Goal: Information Seeking & Learning: Learn about a topic

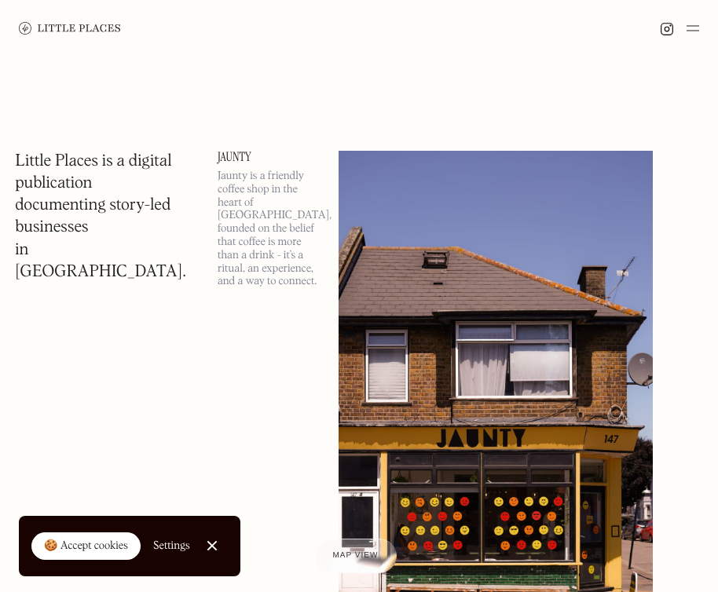
click at [218, 544] on link "Close Cookie Popup" at bounding box center [211, 545] width 31 height 31
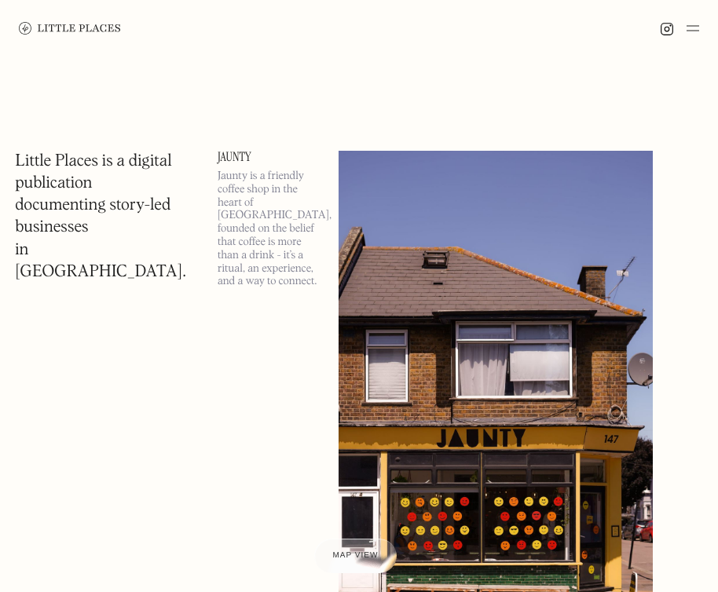
click at [684, 31] on div at bounding box center [679, 28] width 39 height 19
click at [690, 27] on img at bounding box center [692, 28] width 13 height 19
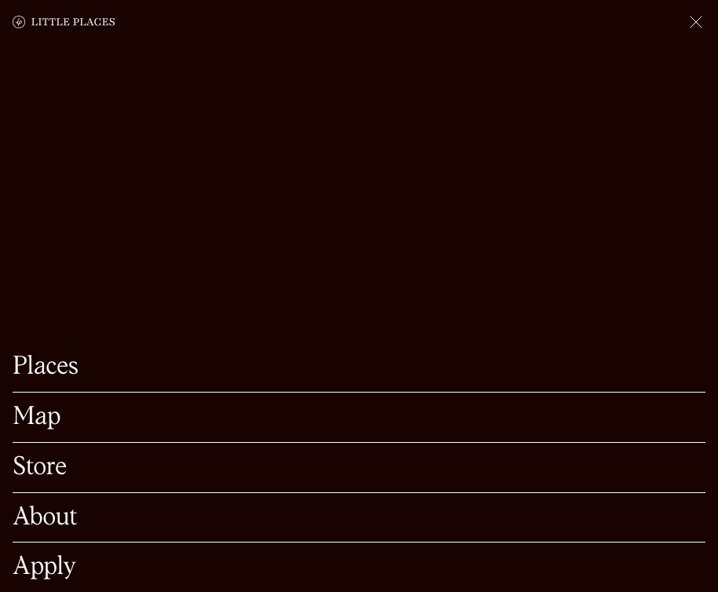
scroll to position [134, 0]
click at [45, 412] on link "Map" at bounding box center [359, 417] width 693 height 24
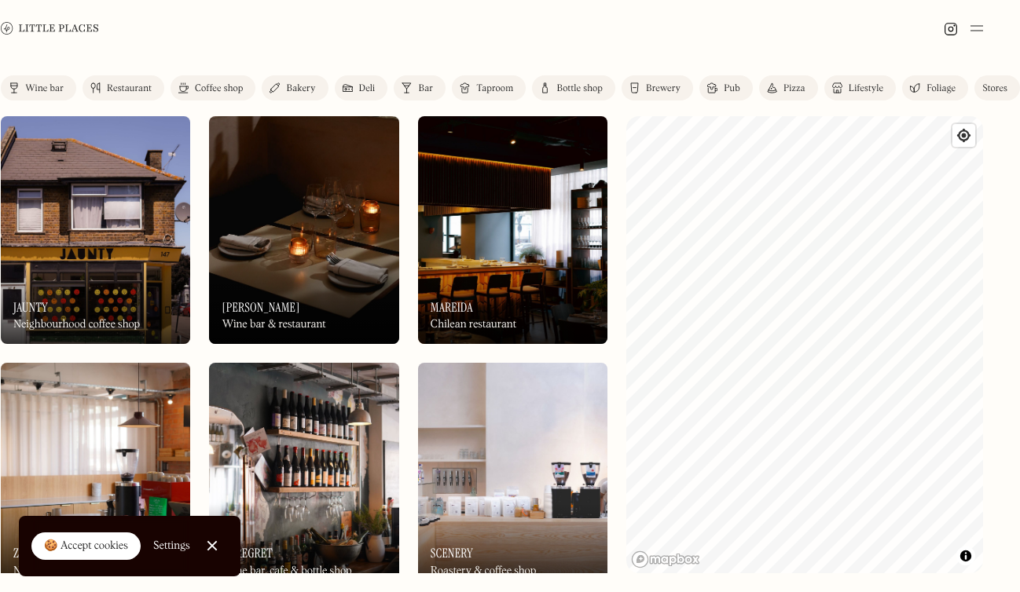
scroll to position [0, 18]
click at [392, 115] on div "Label Wine bar Restaurant Coffee shop Bakery Deli Bar Taproom Bottle shop Brewe…" at bounding box center [492, 325] width 1020 height 536
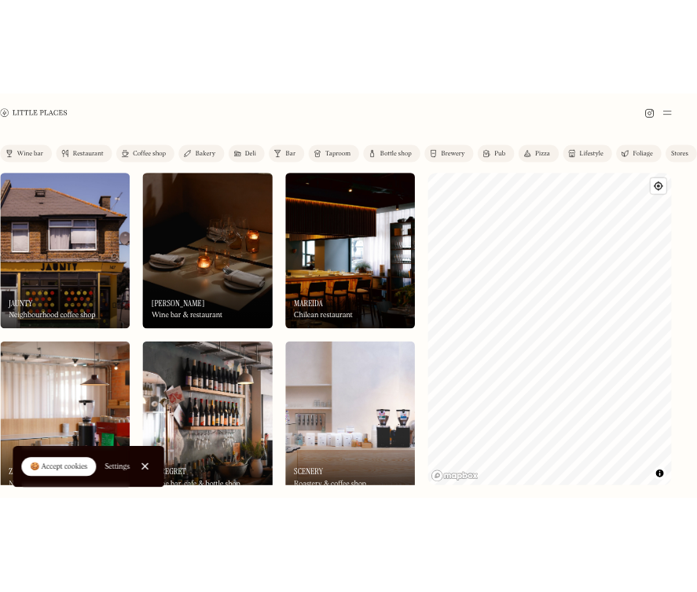
scroll to position [0, 0]
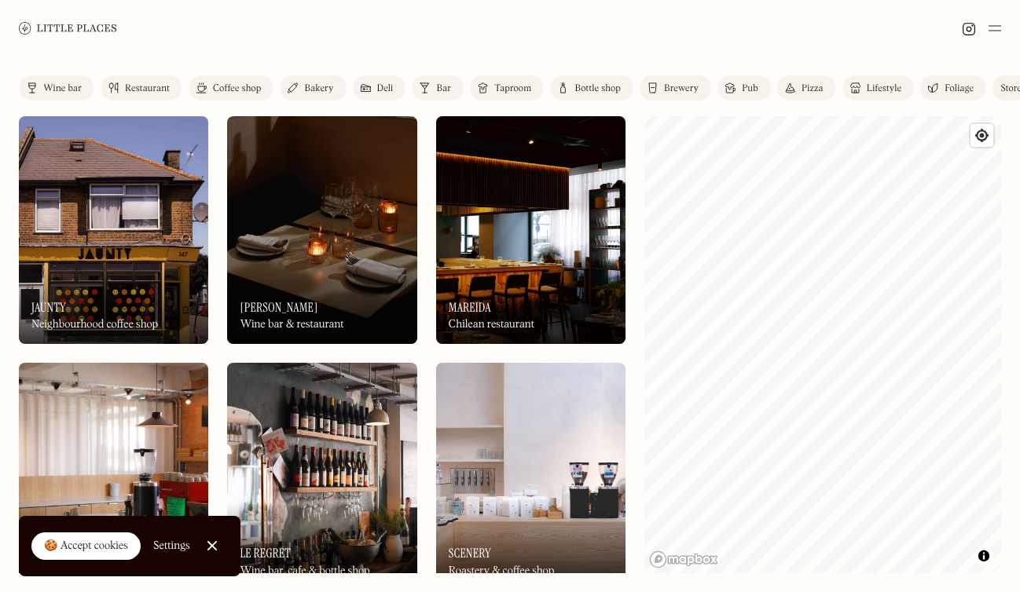
click at [54, 91] on div "Wine bar" at bounding box center [62, 88] width 38 height 9
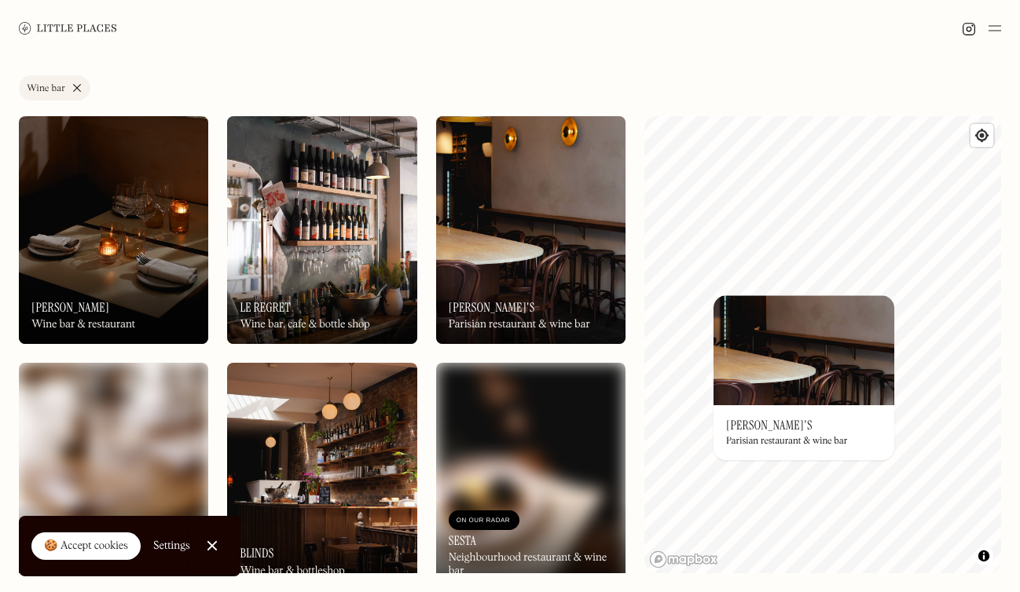
click at [78, 87] on link "Wine bar" at bounding box center [54, 87] width 71 height 25
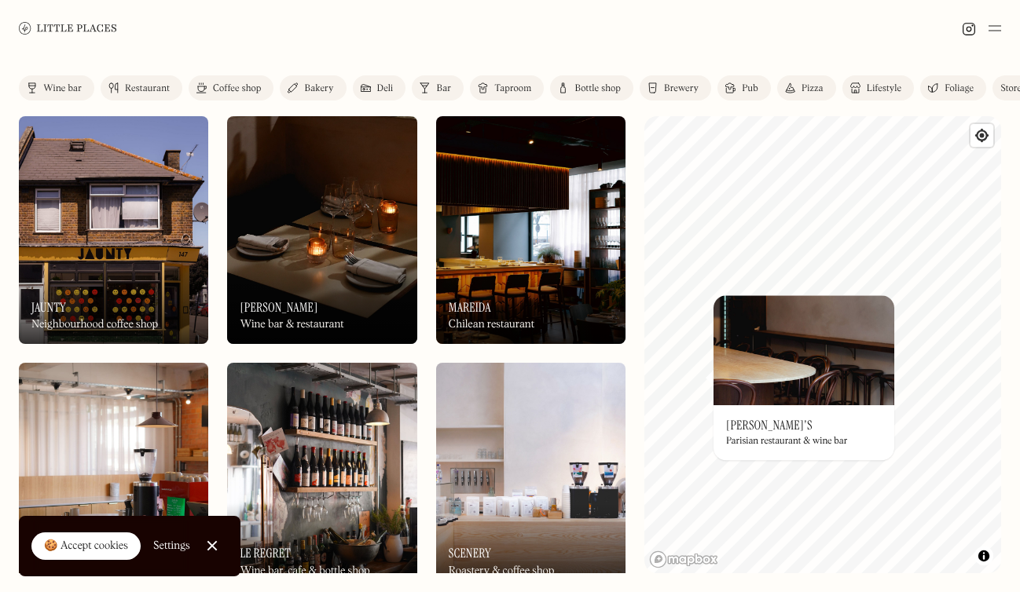
click at [442, 92] on div "Bar" at bounding box center [443, 88] width 15 height 9
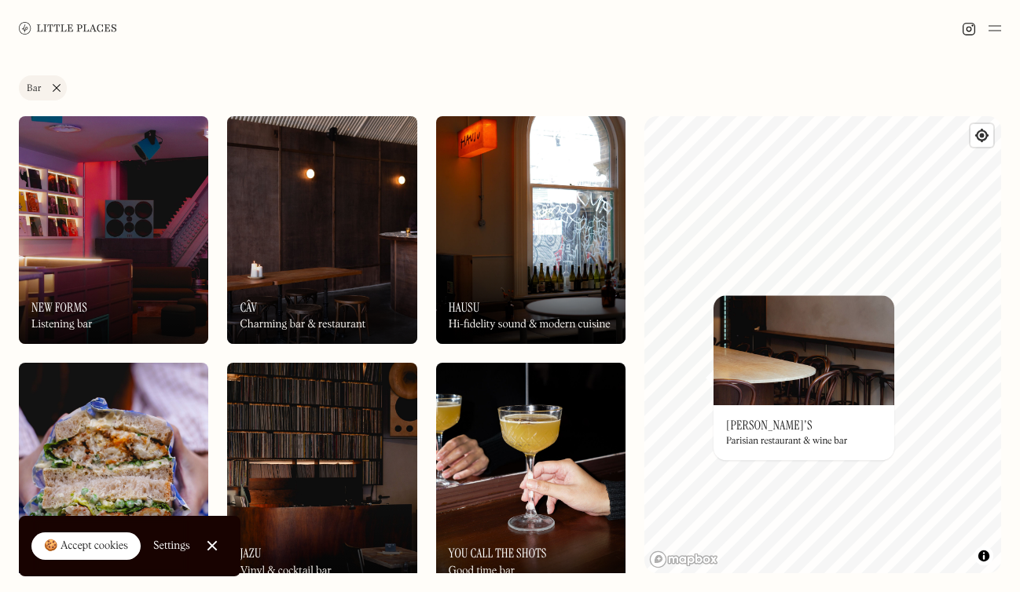
click at [608, 53] on div at bounding box center [510, 28] width 1020 height 57
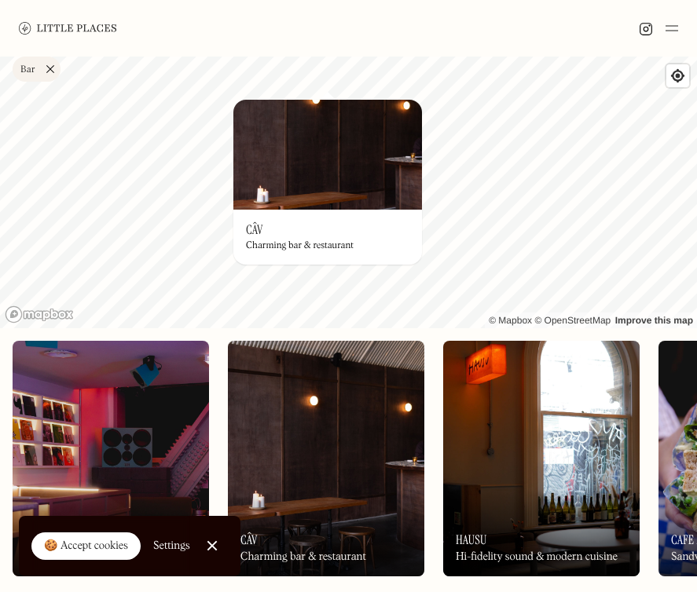
click at [209, 539] on link "Close Cookie Popup" at bounding box center [211, 545] width 31 height 31
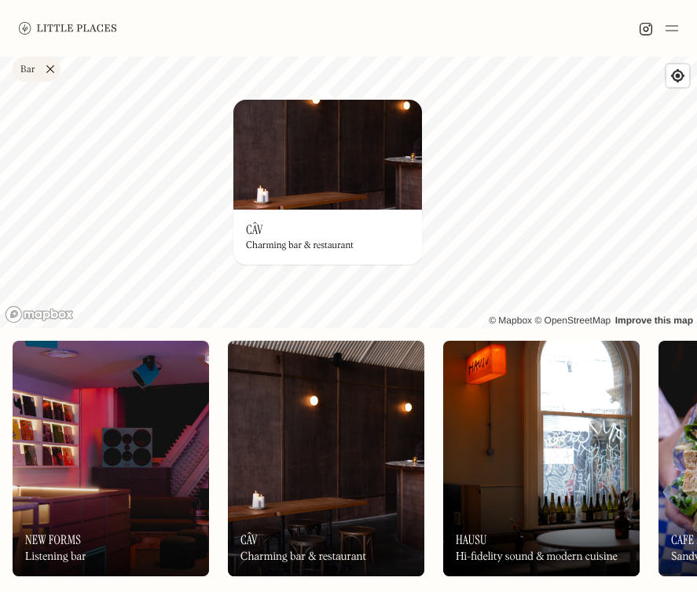
click at [141, 490] on div "On Our Radar New Forms Listening bar" at bounding box center [111, 533] width 196 height 86
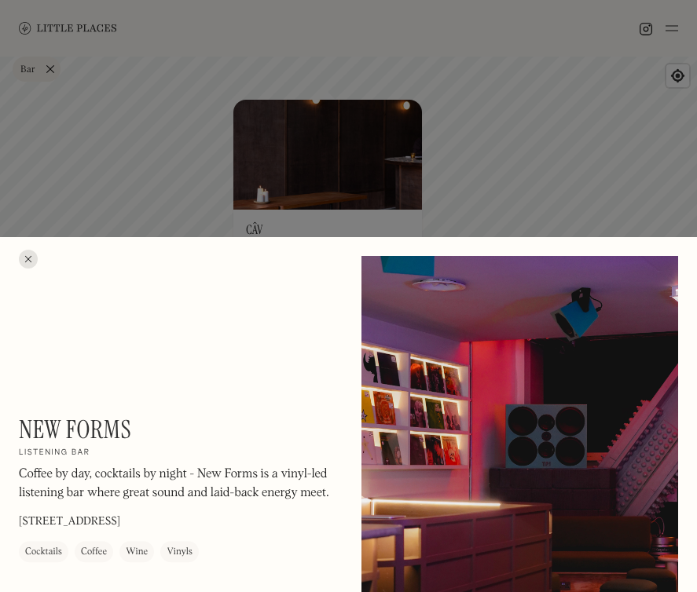
click at [120, 523] on p "[STREET_ADDRESS]" at bounding box center [69, 522] width 101 height 16
click at [639, 221] on div at bounding box center [348, 296] width 697 height 592
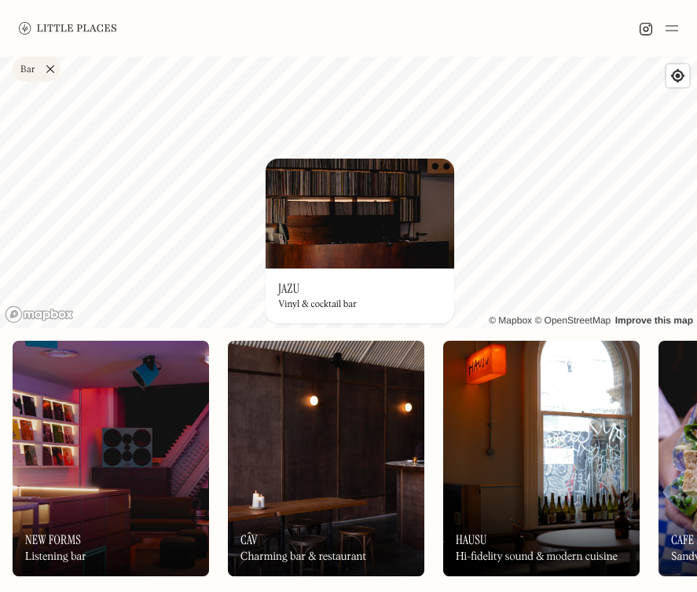
drag, startPoint x: 456, startPoint y: 219, endPoint x: 447, endPoint y: 72, distance: 147.1
click at [447, 73] on div "Label Bar Wine bar Restaurant Coffee shop Bakery Deli Bar Taproom Bottle shop B…" at bounding box center [348, 325] width 697 height 536
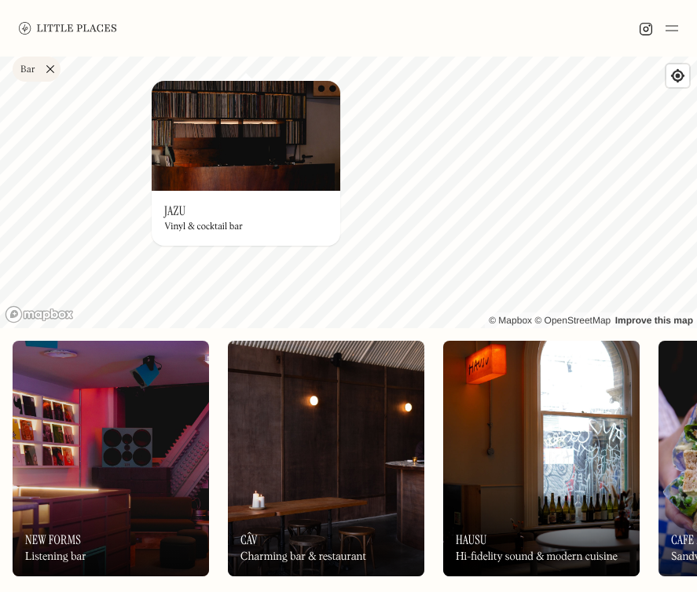
click at [284, 152] on img at bounding box center [246, 136] width 189 height 110
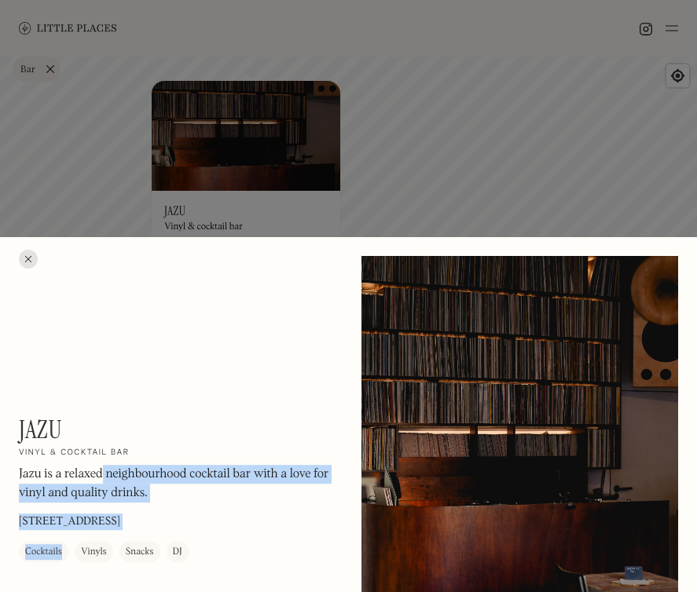
drag, startPoint x: 16, startPoint y: 474, endPoint x: 96, endPoint y: 473, distance: 80.1
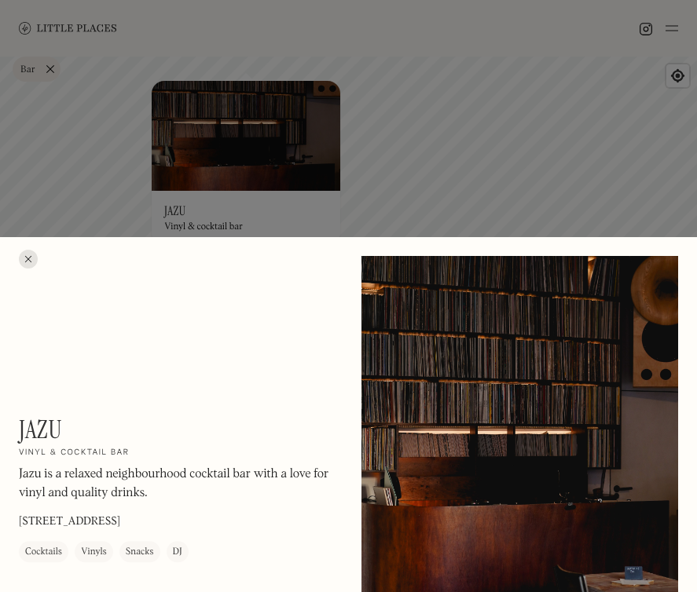
click at [96, 473] on p "Jazu is a relaxed neighbourhood cocktail bar with a love for vinyl and quality …" at bounding box center [177, 484] width 317 height 38
drag, startPoint x: 160, startPoint y: 483, endPoint x: 21, endPoint y: 472, distance: 139.5
click at [21, 472] on p "Jazu is a relaxed neighbourhood cocktail bar with a love for vinyl and quality …" at bounding box center [177, 484] width 317 height 38
copy p "azu is a relaxed neighbour"
click at [30, 474] on p "Jazu is a relaxed neighbourhood cocktail bar with a love for vinyl and quality …" at bounding box center [177, 484] width 317 height 38
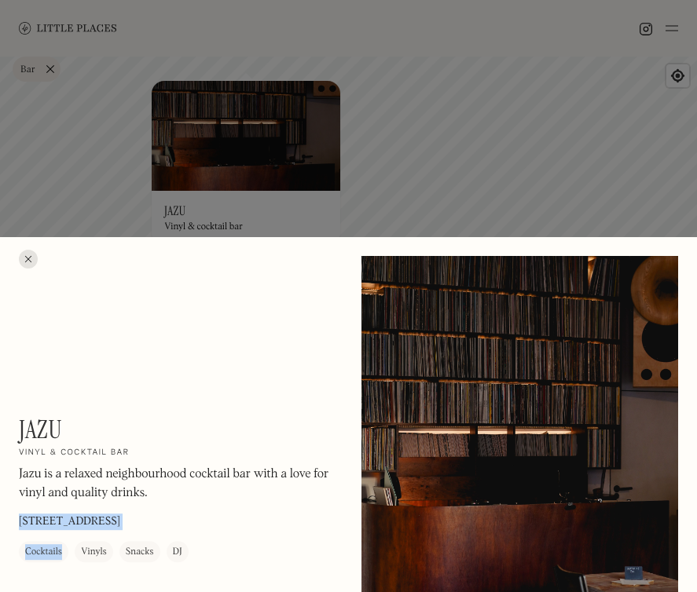
drag, startPoint x: 14, startPoint y: 474, endPoint x: 163, endPoint y: 491, distance: 150.1
click at [163, 491] on p "Jazu is a relaxed neighbourhood cocktail bar with a love for vinyl and quality …" at bounding box center [177, 484] width 317 height 38
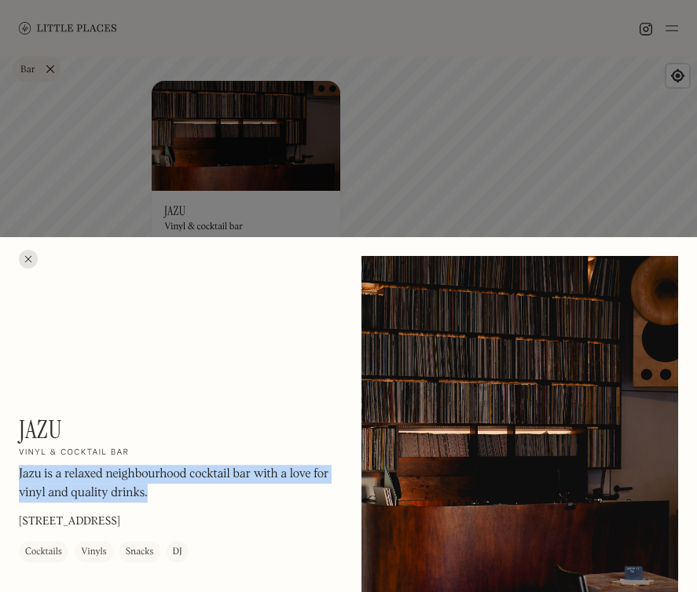
drag, startPoint x: 153, startPoint y: 492, endPoint x: 19, endPoint y: 471, distance: 135.9
click at [19, 471] on p "Jazu is a relaxed neighbourhood cocktail bar with a love for vinyl and quality …" at bounding box center [177, 484] width 317 height 38
copy p "Jazu is a relaxed neighbourhood cocktail bar with a love for vinyl and quality …"
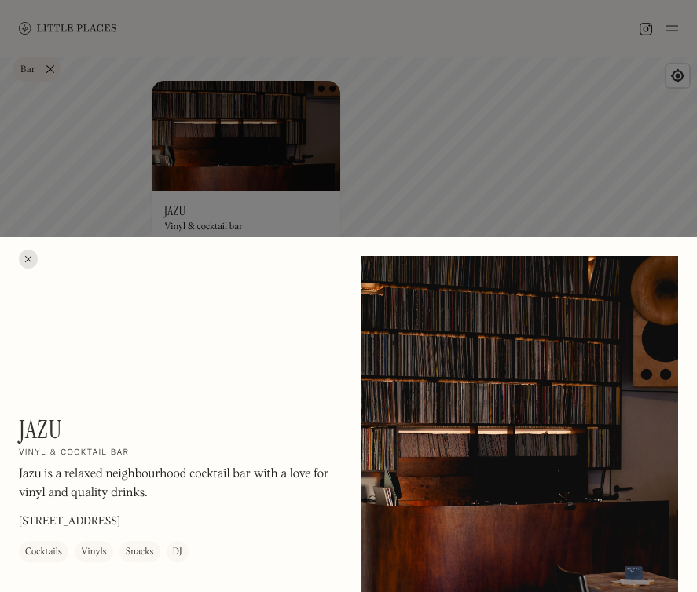
click at [181, 206] on div at bounding box center [348, 296] width 697 height 592
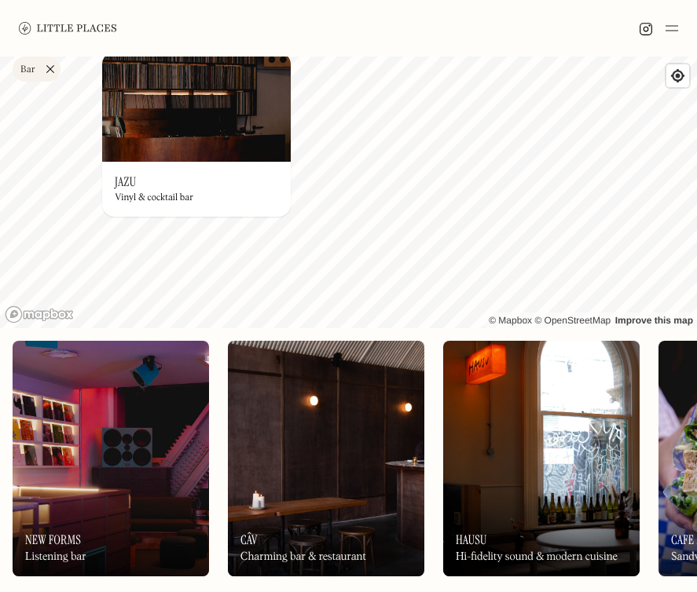
click at [229, 130] on img at bounding box center [196, 107] width 189 height 110
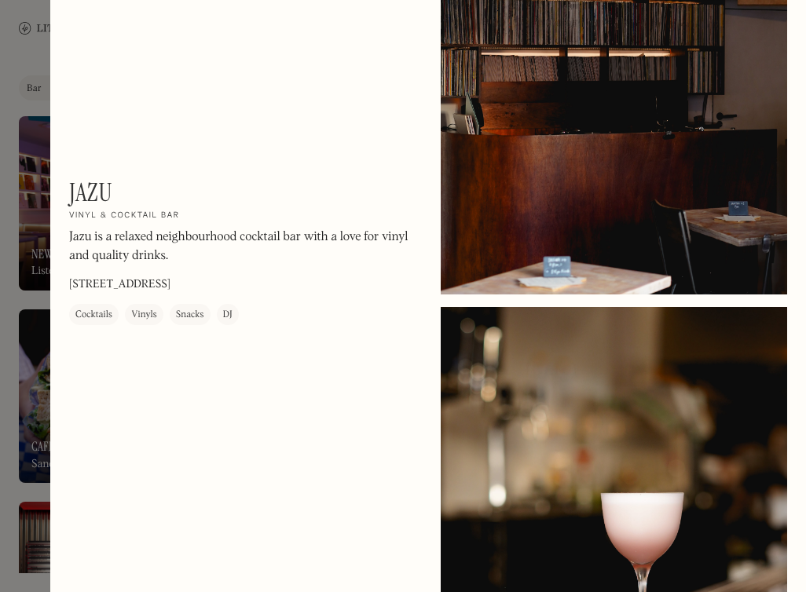
drag, startPoint x: 660, startPoint y: 380, endPoint x: 664, endPoint y: 454, distance: 73.9
click at [665, 447] on div at bounding box center [614, 523] width 346 height 433
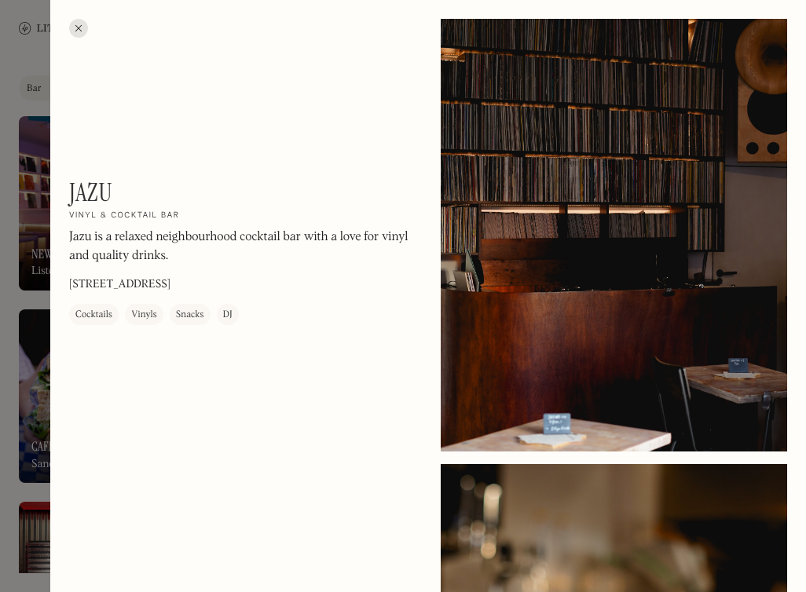
click at [661, 451] on div at bounding box center [614, 235] width 346 height 433
click at [330, 324] on div "Jazu On Our Radar Vinyl & cocktail bar Jazu is a relaxed neighbourhood cocktail…" at bounding box center [242, 252] width 346 height 148
click at [75, 25] on div at bounding box center [78, 28] width 19 height 19
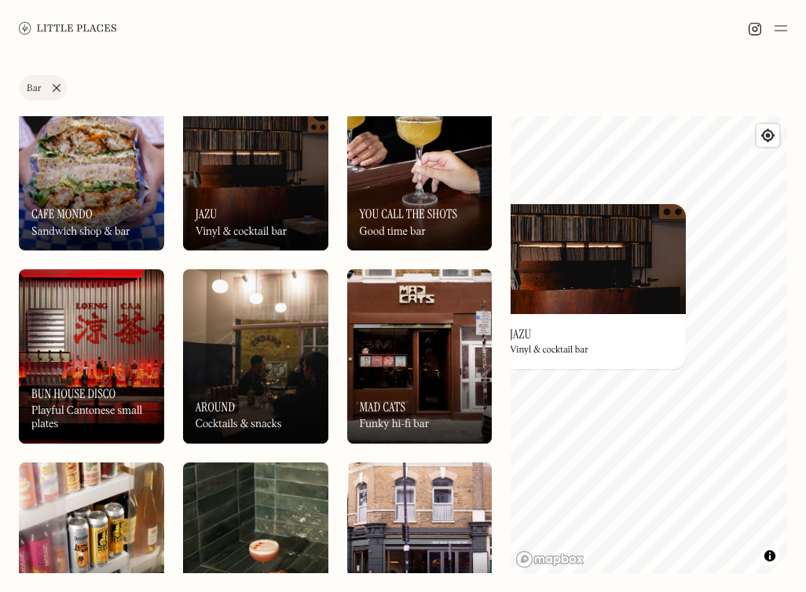
scroll to position [319, 0]
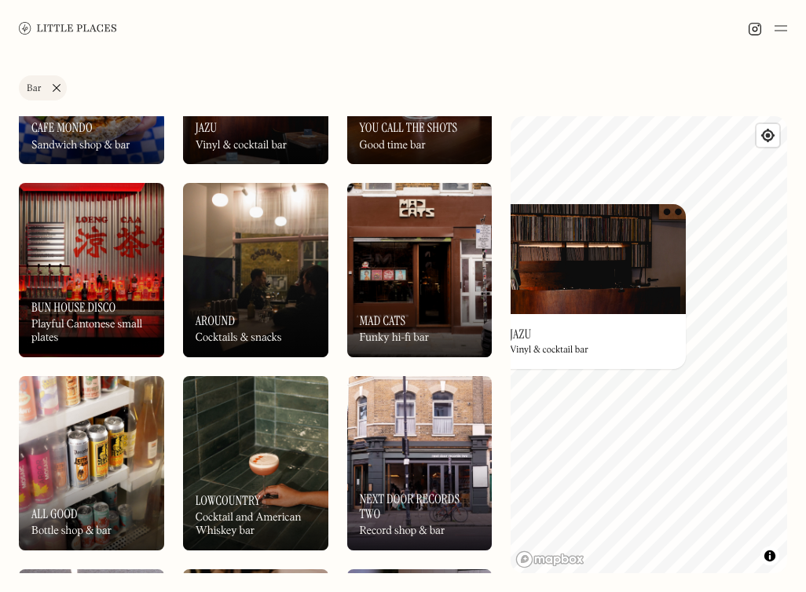
click at [258, 452] on img at bounding box center [255, 463] width 145 height 174
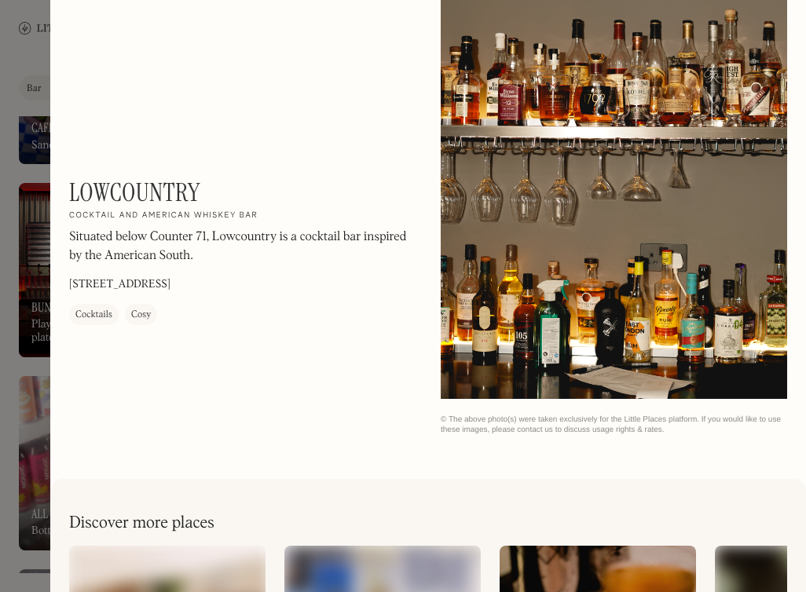
scroll to position [929, 0]
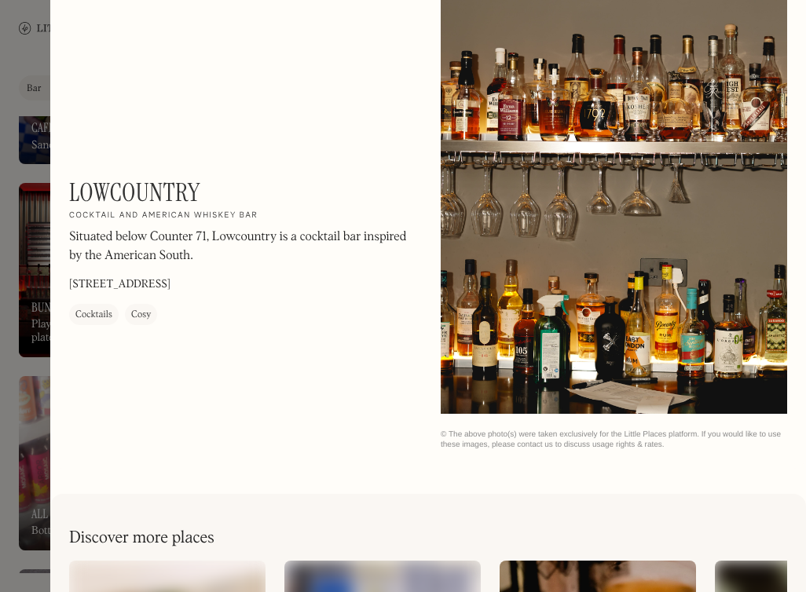
drag, startPoint x: 202, startPoint y: 288, endPoint x: 74, endPoint y: 275, distance: 128.7
click at [74, 275] on div "Lowcountry On Our Radar Cocktail and American Whiskey bar Situated below Counte…" at bounding box center [242, 252] width 346 height 148
copy div "[STREET_ADDRESS]"
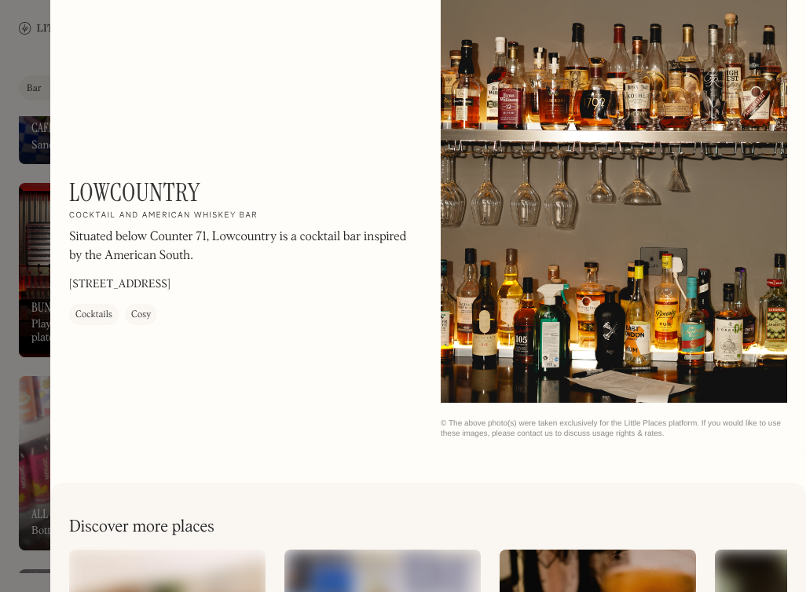
scroll to position [934, 0]
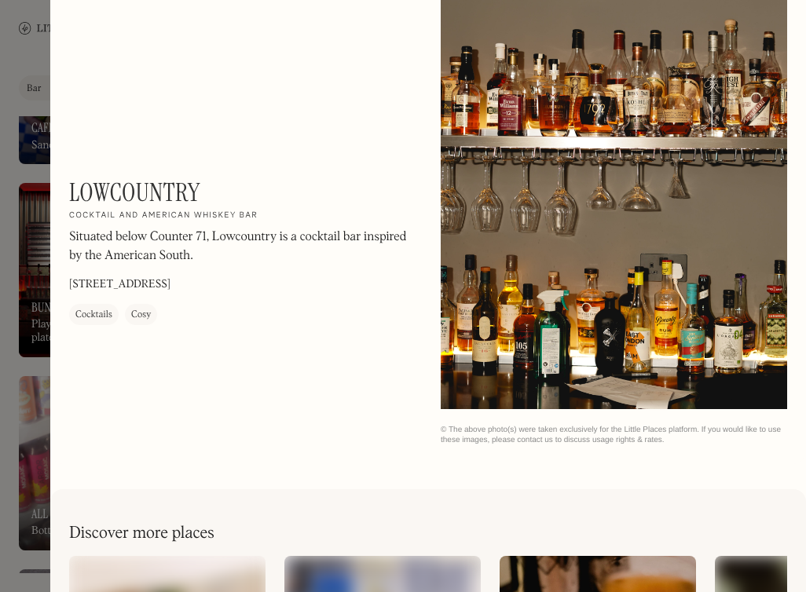
click at [261, 320] on div "Lowcountry On Our Radar Cocktail and American Whiskey bar Situated below Counte…" at bounding box center [242, 252] width 346 height 148
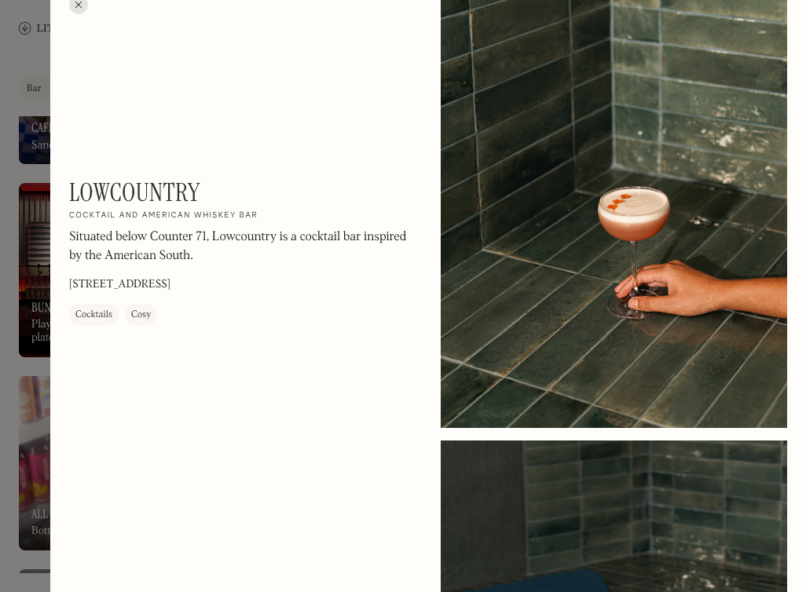
scroll to position [0, 0]
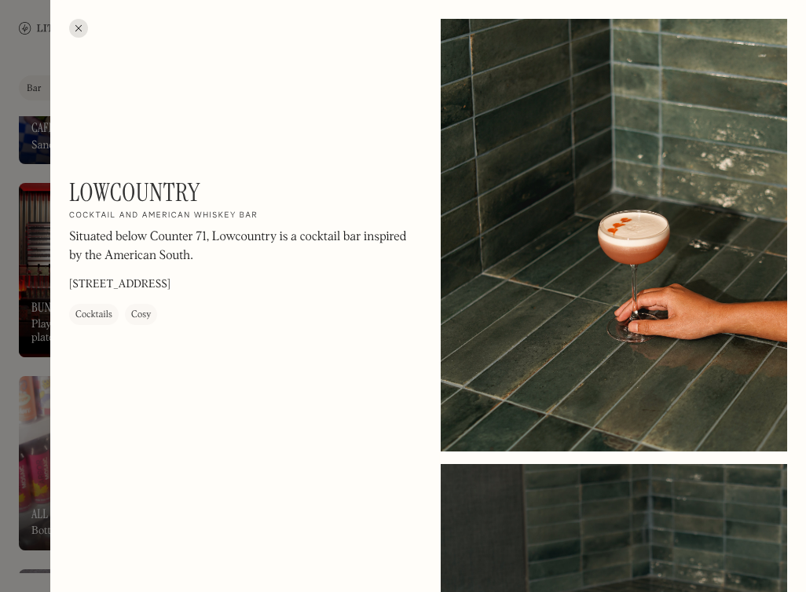
click at [75, 32] on div at bounding box center [78, 28] width 19 height 19
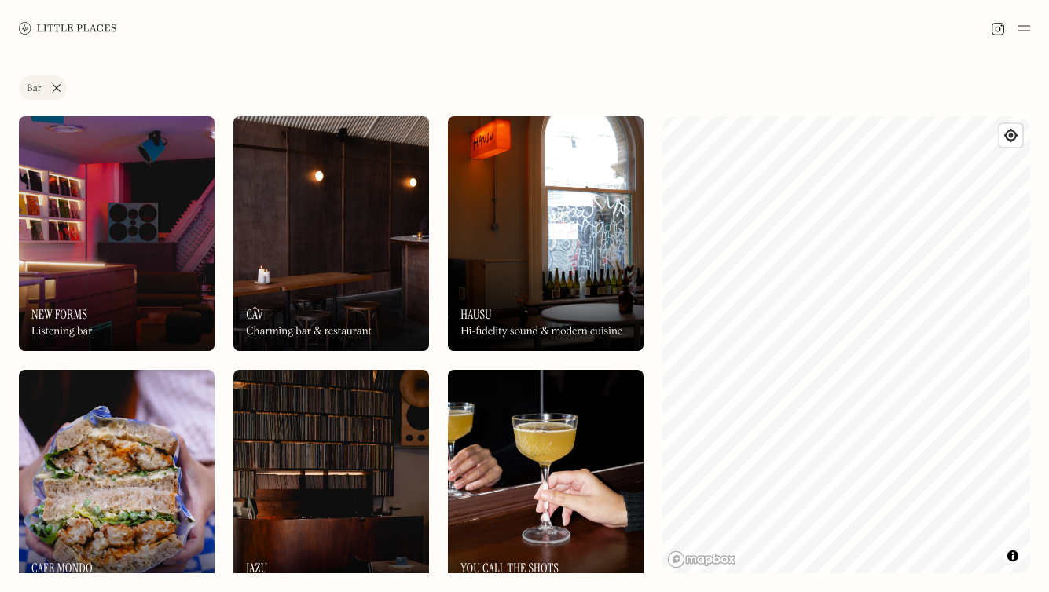
click at [57, 90] on link "Bar" at bounding box center [43, 87] width 48 height 25
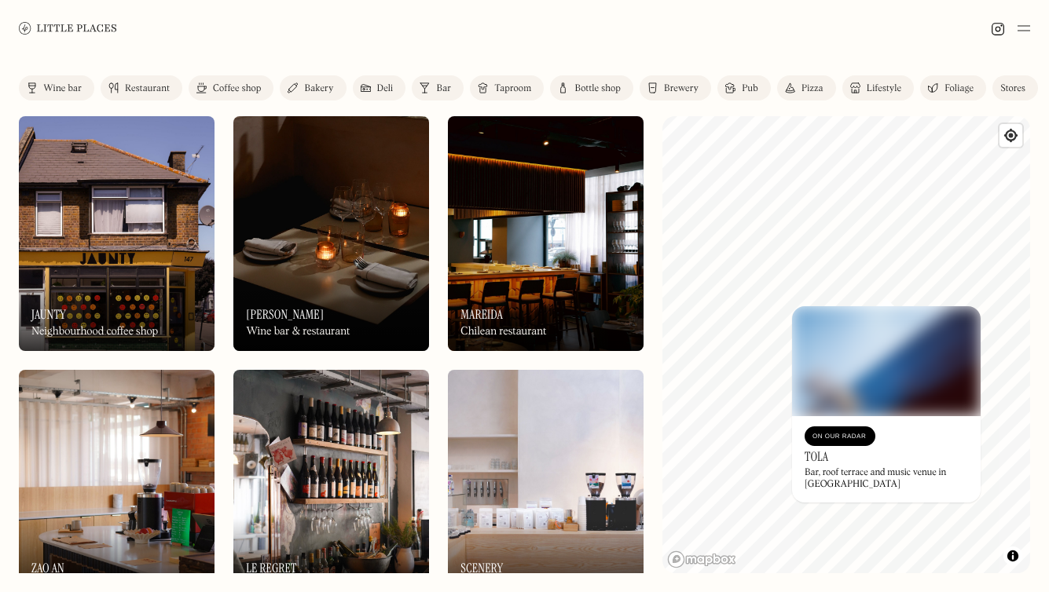
click at [418, 54] on div at bounding box center [524, 28] width 1049 height 57
click at [445, 88] on div "Bar" at bounding box center [443, 88] width 15 height 9
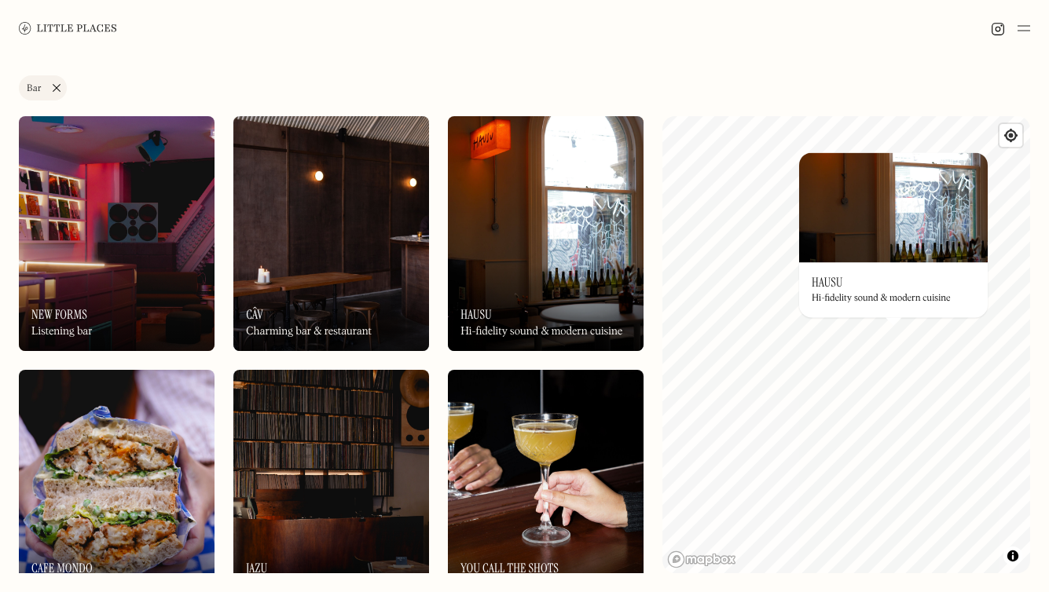
click at [717, 249] on img at bounding box center [893, 207] width 189 height 110
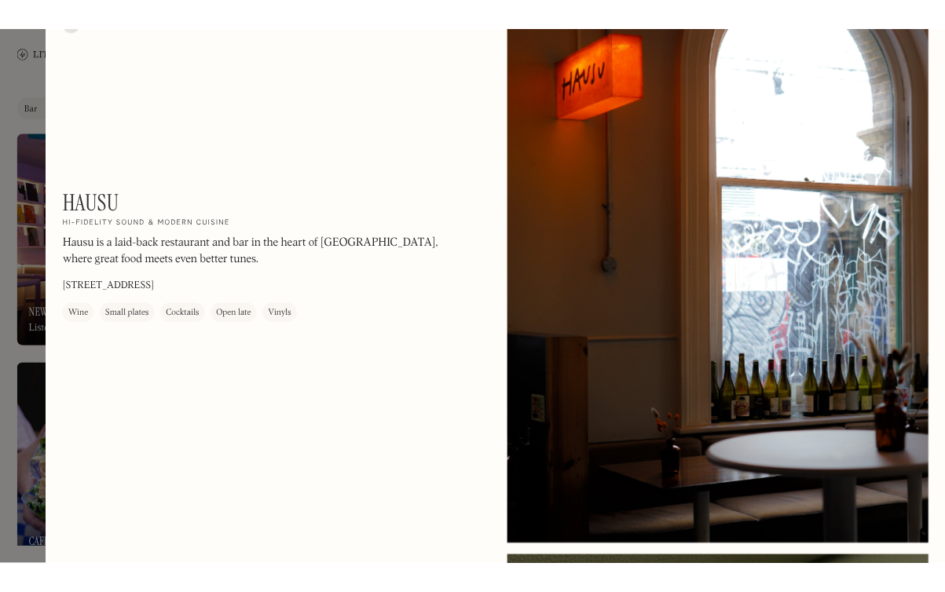
scroll to position [5, 0]
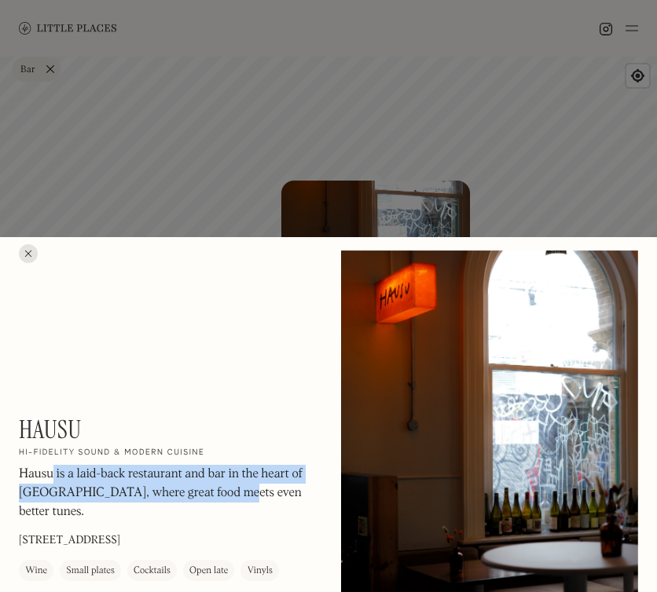
drag, startPoint x: 229, startPoint y: 490, endPoint x: 68, endPoint y: 480, distance: 161.3
click at [60, 480] on p "Hausu is a laid-back restaurant and bar in the heart of [GEOGRAPHIC_DATA], wher…" at bounding box center [167, 493] width 297 height 57
click at [68, 480] on p "Hausu is a laid-back restaurant and bar in the heart of [GEOGRAPHIC_DATA], wher…" at bounding box center [167, 493] width 297 height 57
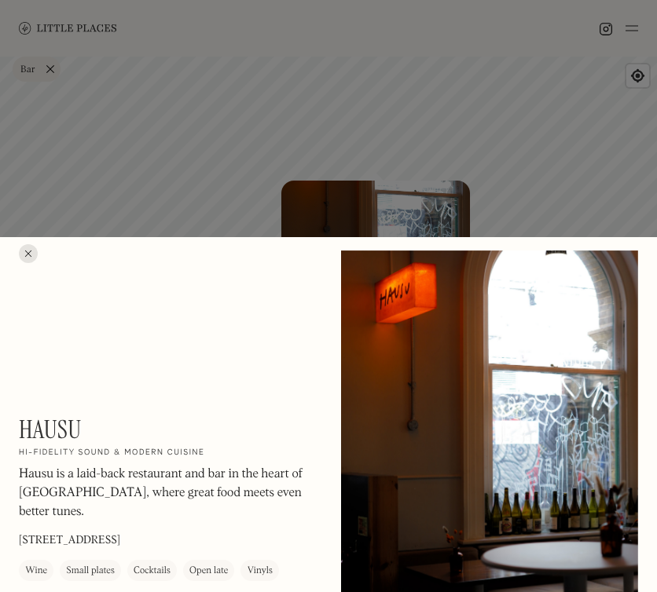
drag, startPoint x: 18, startPoint y: 473, endPoint x: 298, endPoint y: 494, distance: 281.2
click at [293, 493] on p "Hausu is a laid-back restaurant and bar in the heart of [GEOGRAPHIC_DATA], wher…" at bounding box center [167, 493] width 297 height 57
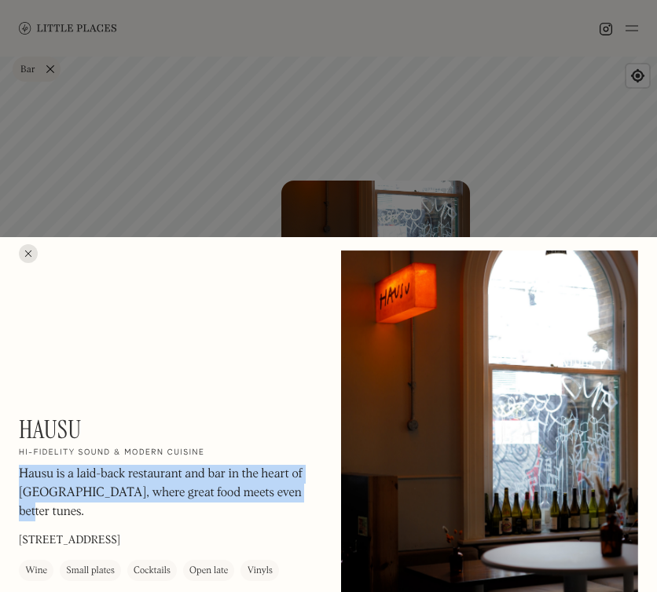
drag, startPoint x: 298, startPoint y: 494, endPoint x: 20, endPoint y: 475, distance: 278.7
click at [20, 475] on p "Hausu is a laid-back restaurant and bar in the heart of [GEOGRAPHIC_DATA], wher…" at bounding box center [167, 493] width 297 height 57
copy p "Hausu is a laid-back restaurant and bar in the heart of [GEOGRAPHIC_DATA], wher…"
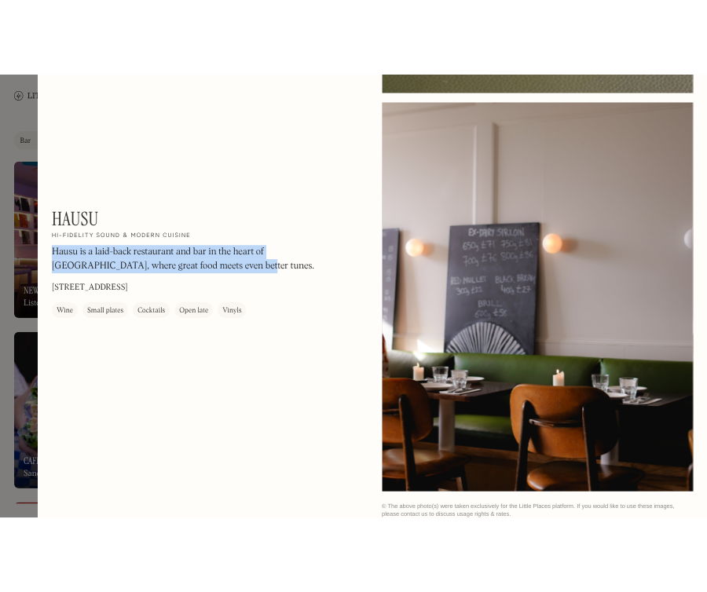
scroll to position [1029, 0]
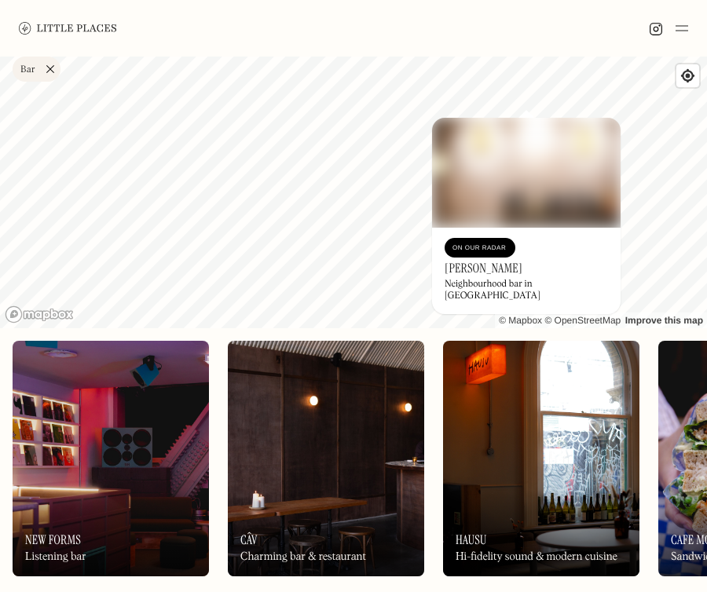
click at [497, 247] on div "On Our Radar" at bounding box center [479, 248] width 55 height 16
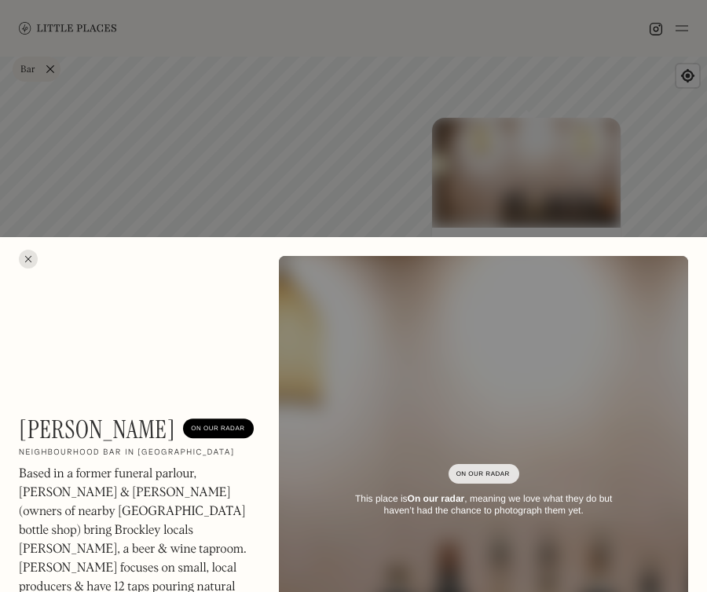
click at [309, 196] on div at bounding box center [353, 296] width 707 height 592
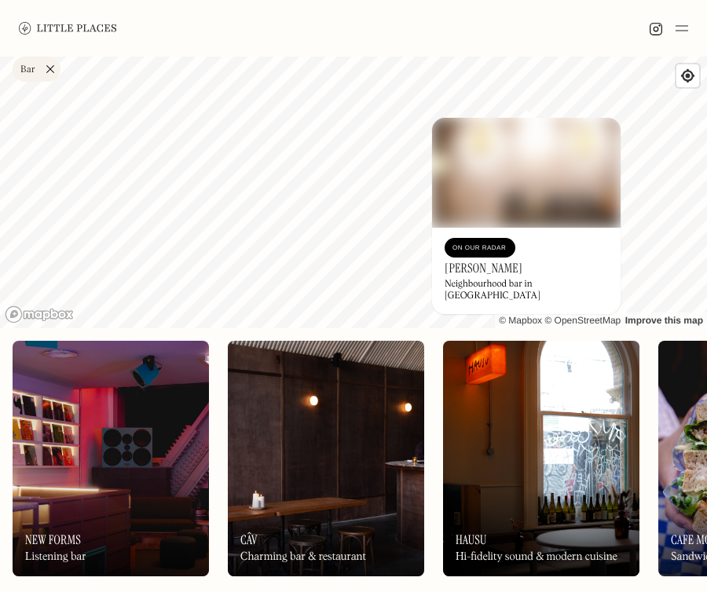
click at [402, 82] on div "Label Bar Wine bar Restaurant Coffee shop Bakery Deli Bar Taproom Bottle shop B…" at bounding box center [353, 72] width 707 height 31
click at [394, 82] on div "Label Bar Wine bar Restaurant Coffee shop Bakery Deli Bar Taproom Bottle shop B…" at bounding box center [353, 72] width 707 height 31
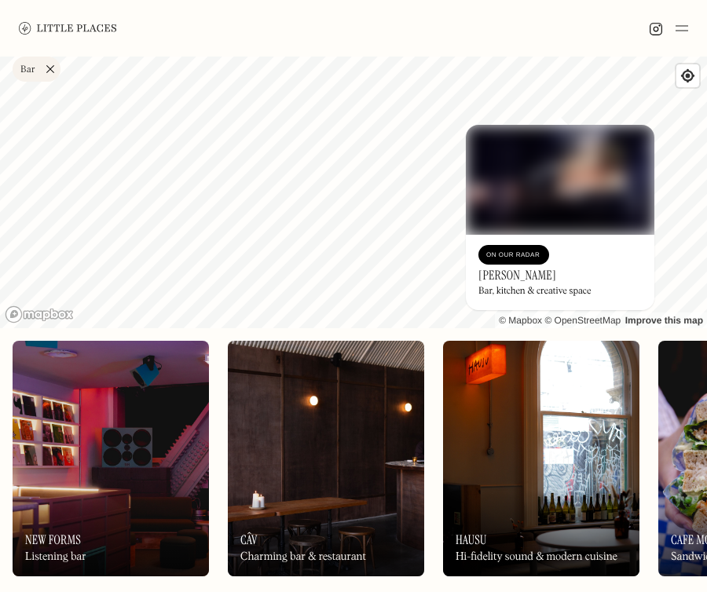
click at [152, 507] on div "On Our Radar New Forms Listening bar" at bounding box center [111, 533] width 196 height 86
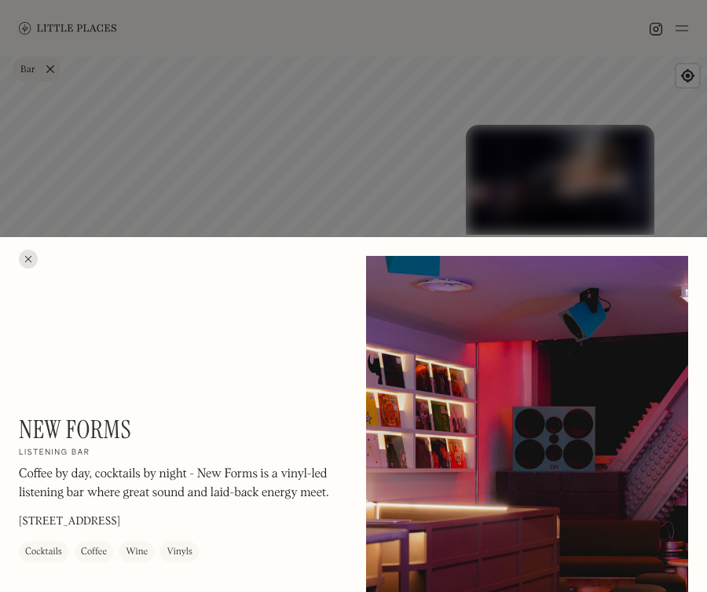
click at [637, 235] on div at bounding box center [353, 296] width 707 height 592
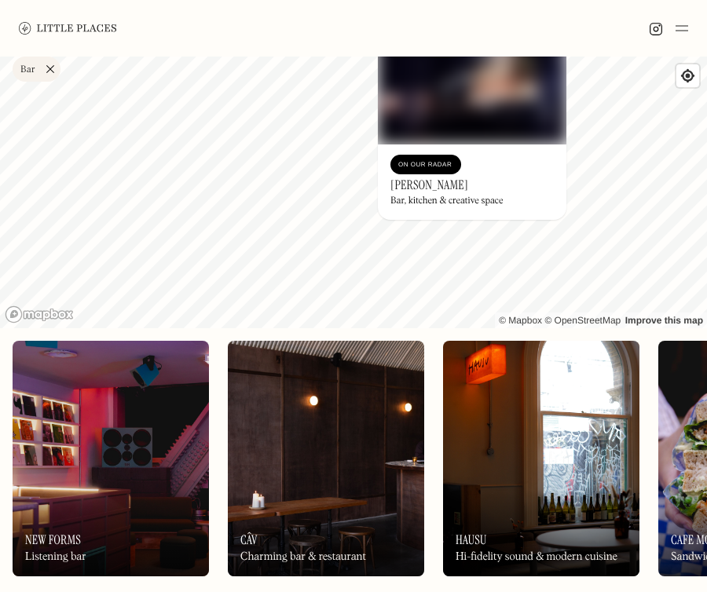
click at [229, 64] on div "Label Bar Wine bar Restaurant Coffee shop Bakery Deli Bar Taproom Bottle shop B…" at bounding box center [353, 325] width 707 height 536
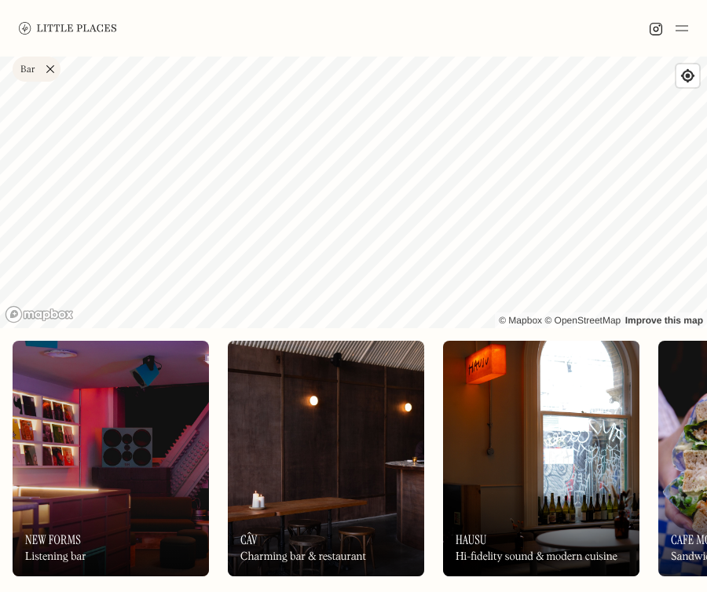
click at [418, 77] on div "Label Bar Wine bar Restaurant Coffee shop Bakery Deli Bar Taproom Bottle shop B…" at bounding box center [353, 325] width 707 height 536
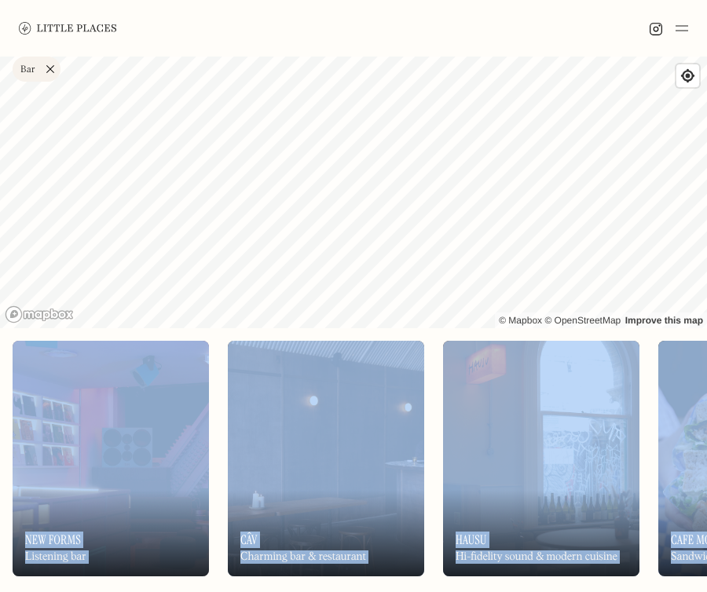
drag, startPoint x: 408, startPoint y: 86, endPoint x: 377, endPoint y: 350, distance: 265.8
click at [377, 345] on div "Label Bar Wine bar Restaurant Coffee shop Bakery Deli Bar Taproom Bottle shop B…" at bounding box center [353, 325] width 707 height 536
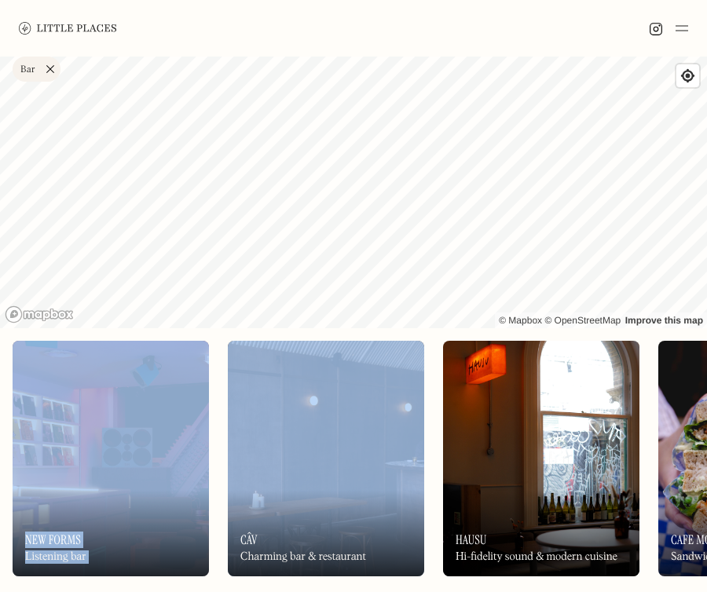
click at [361, 406] on div "Label Bar Wine bar Restaurant Coffee shop Bakery Deli Bar Taproom Bottle shop B…" at bounding box center [353, 325] width 707 height 536
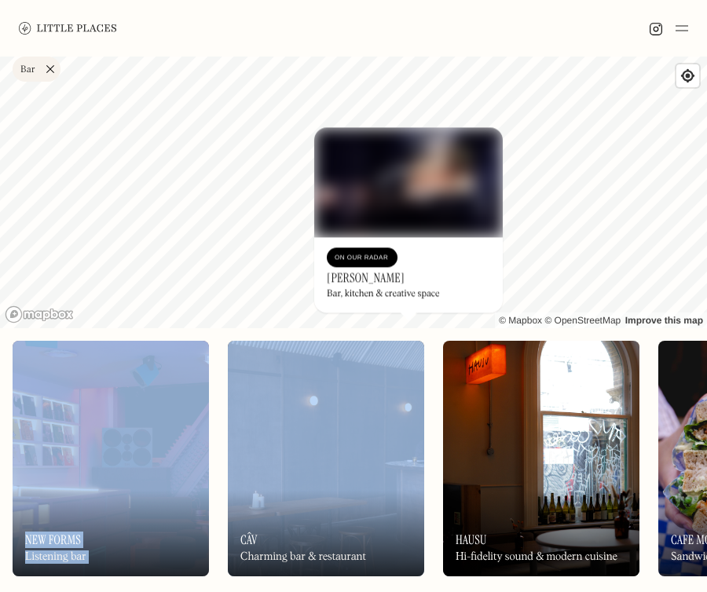
click at [558, 376] on div "Label Bar Wine bar Restaurant Coffee shop Bakery Deli Bar Taproom Bottle shop B…" at bounding box center [353, 325] width 707 height 536
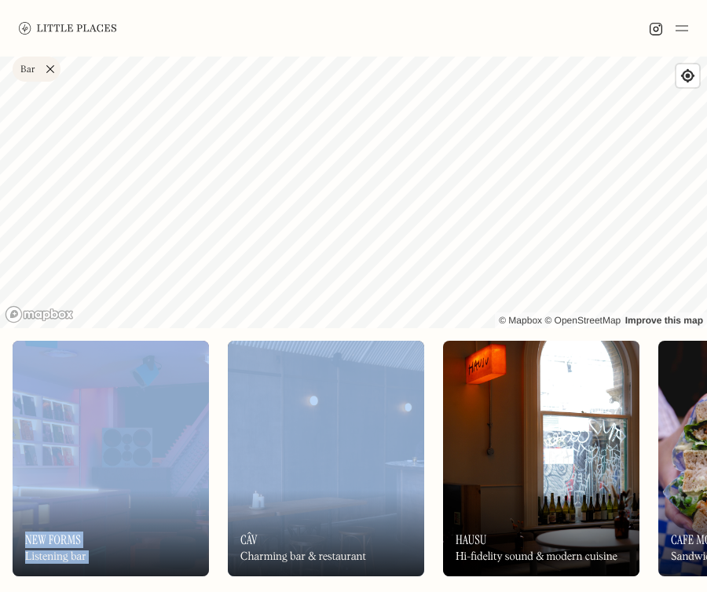
click at [352, 87] on div "Label Bar Wine bar Restaurant Coffee shop Bakery Deli Bar Taproom Bottle shop B…" at bounding box center [353, 72] width 707 height 31
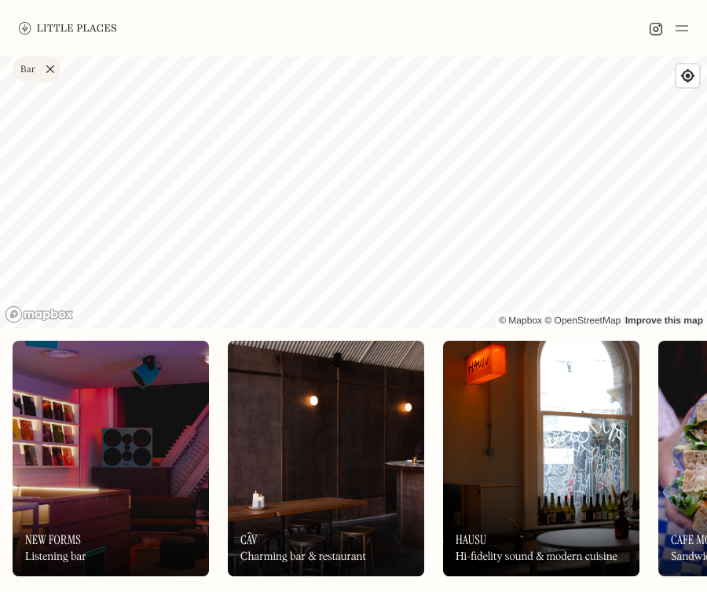
click at [350, 87] on div "Label Bar Wine bar Restaurant Coffee shop Bakery Deli Bar Taproom Bottle shop B…" at bounding box center [353, 72] width 707 height 31
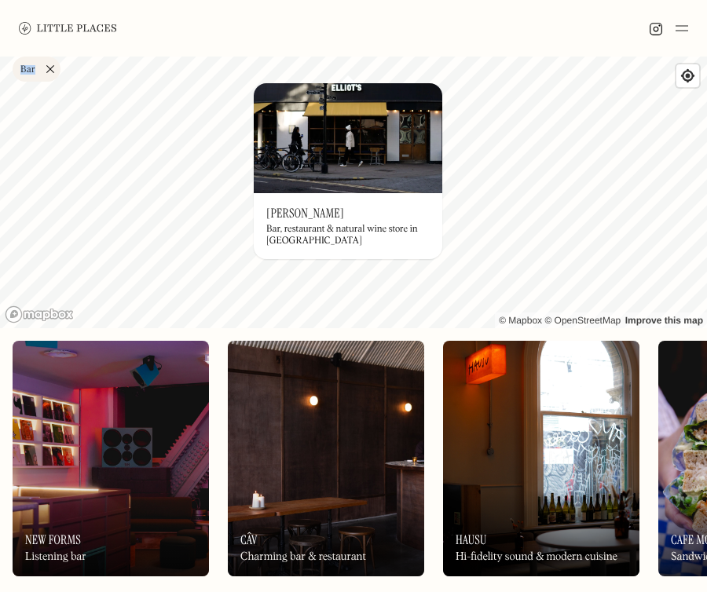
click at [249, 107] on div "Label Bar Wine bar Restaurant Coffee shop Bakery Deli Bar Taproom Bottle shop B…" at bounding box center [353, 325] width 707 height 536
click at [278, 54] on div at bounding box center [353, 28] width 707 height 57
click at [282, 54] on div at bounding box center [353, 28] width 707 height 57
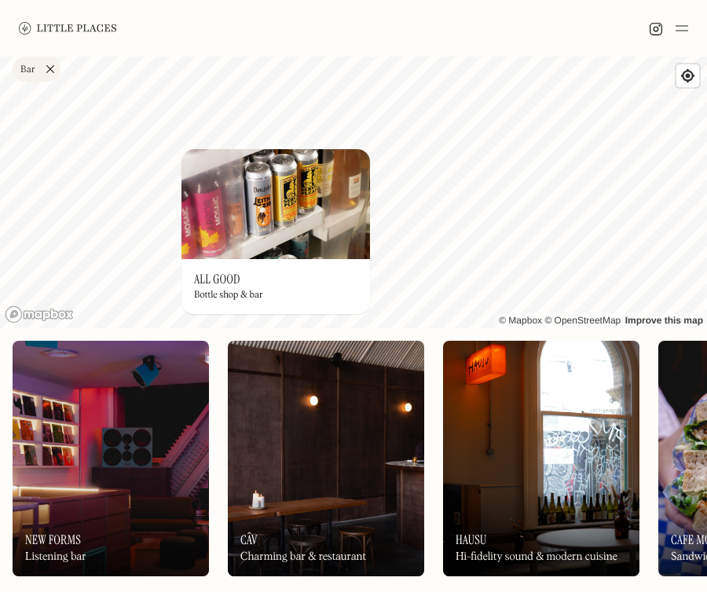
click at [290, 86] on div "Label Bar Wine bar Restaurant Coffee shop Bakery Deli Bar Taproom Bottle shop B…" at bounding box center [353, 72] width 707 height 31
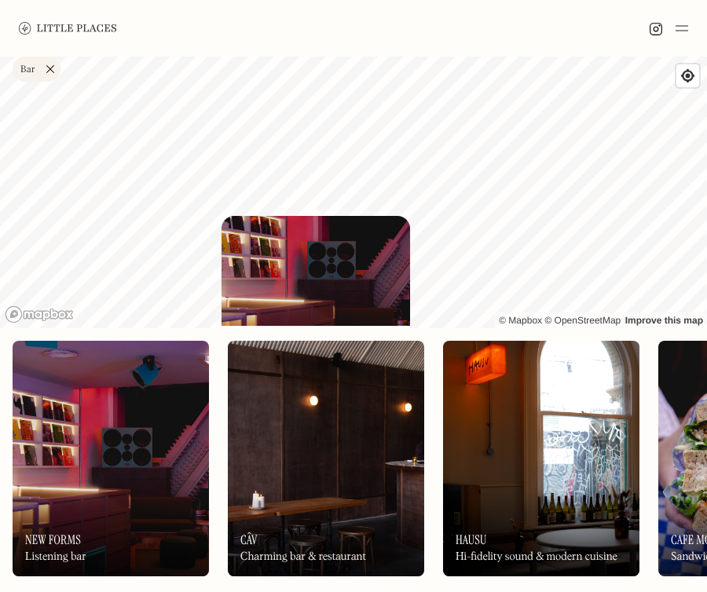
click at [74, 538] on h3 "New Forms" at bounding box center [53, 540] width 56 height 15
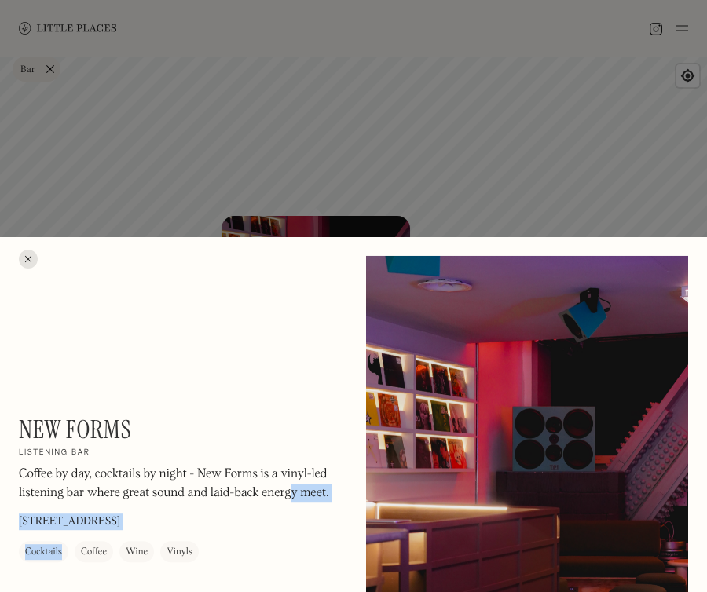
drag, startPoint x: 16, startPoint y: 480, endPoint x: 295, endPoint y: 487, distance: 278.9
click at [295, 487] on p "Coffee by day, cocktails by night - New Forms is a vinyl-led listening bar wher…" at bounding box center [180, 484] width 322 height 38
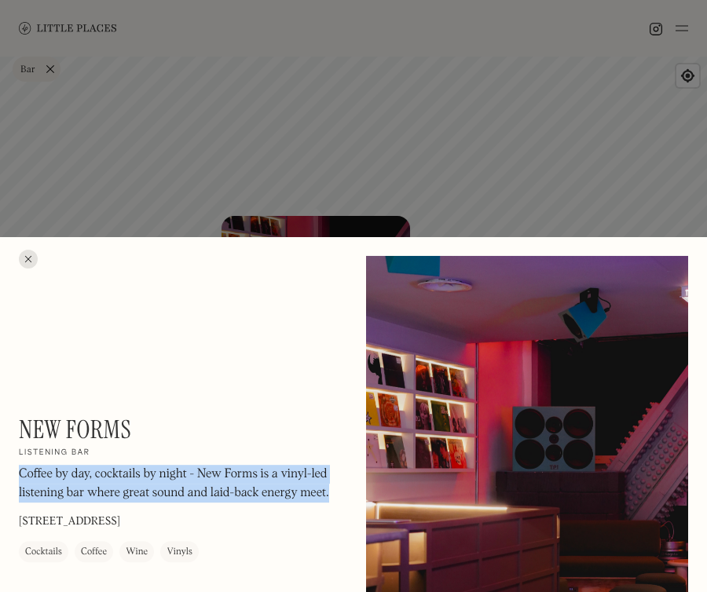
drag, startPoint x: 331, startPoint y: 491, endPoint x: 19, endPoint y: 466, distance: 312.8
click at [19, 466] on p "Coffee by day, cocktails by night - New Forms is a vinyl-led listening bar wher…" at bounding box center [180, 484] width 322 height 38
copy p "Coffee by day, cocktails by night - New Forms is a vinyl-led listening bar wher…"
drag, startPoint x: 190, startPoint y: 518, endPoint x: 246, endPoint y: 514, distance: 55.9
click at [251, 518] on div "New Forms On Our Radar Listening bar Coffee by day, cocktails by night - New Fo…" at bounding box center [180, 489] width 322 height 148
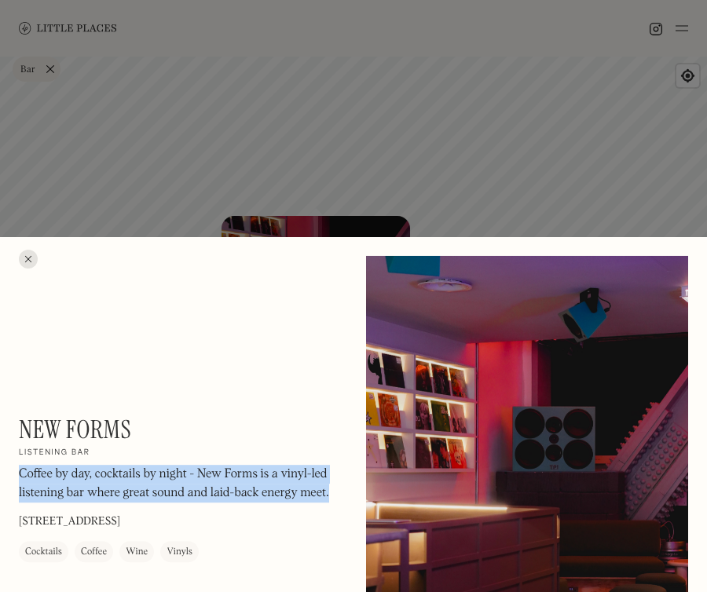
click at [246, 514] on div "New Forms On Our Radar Listening bar Coffee by day, cocktails by night - New Fo…" at bounding box center [180, 489] width 322 height 148
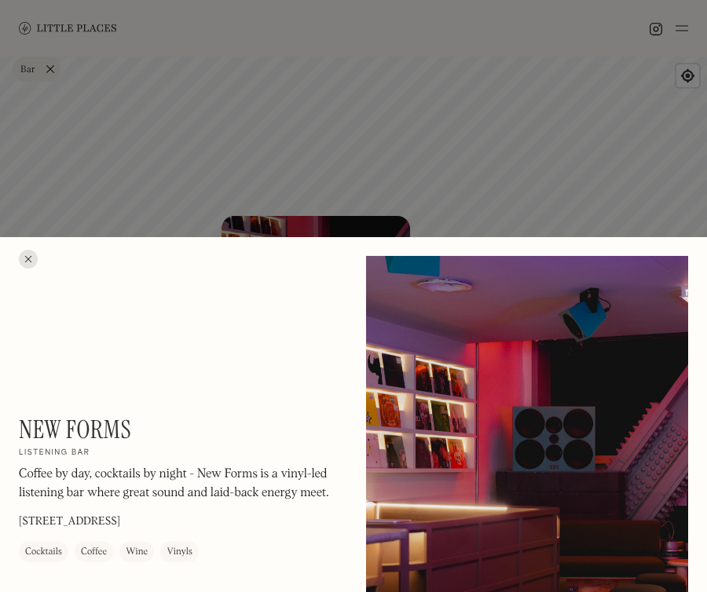
drag, startPoint x: 245, startPoint y: 525, endPoint x: 188, endPoint y: 521, distance: 57.5
click at [187, 521] on div "New Forms On Our Radar Listening bar Coffee by day, cocktails by night - New Fo…" at bounding box center [180, 489] width 322 height 148
copy p "SW3 3TW"
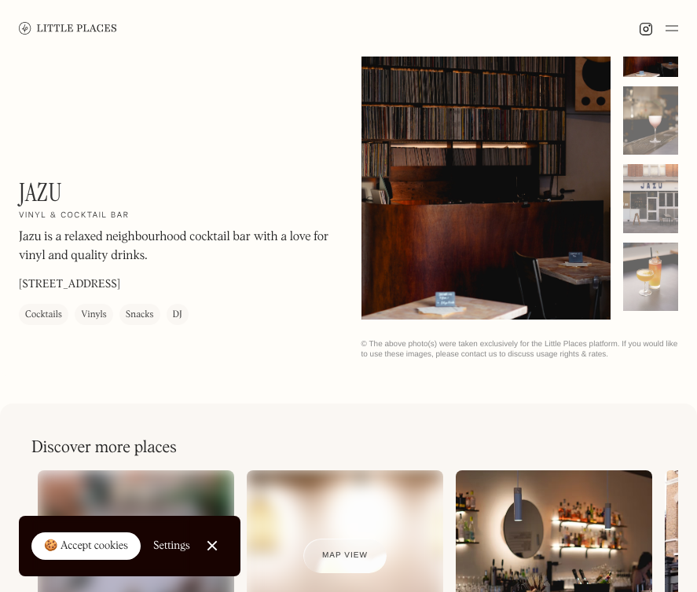
scroll to position [67, 0]
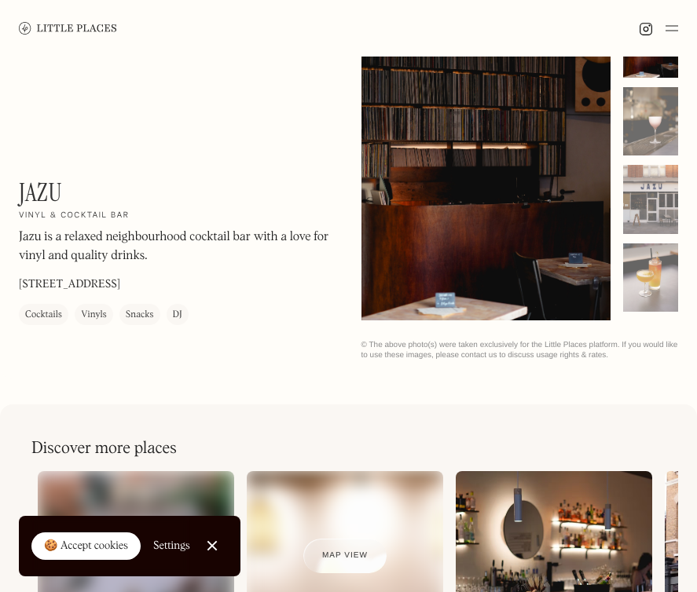
click at [46, 192] on h1 "Jazu" at bounding box center [40, 193] width 43 height 30
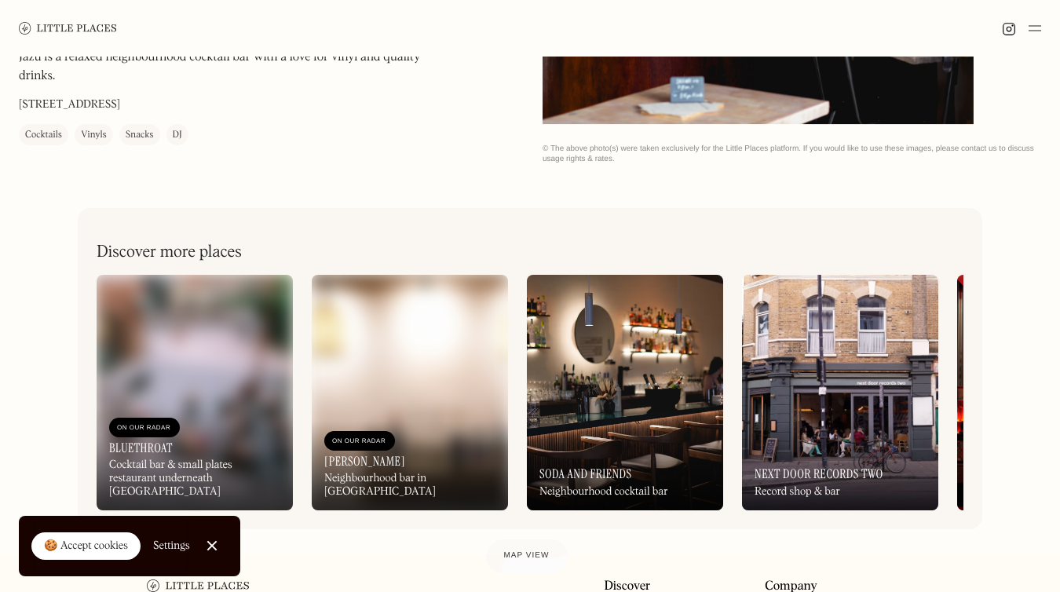
scroll to position [701, 0]
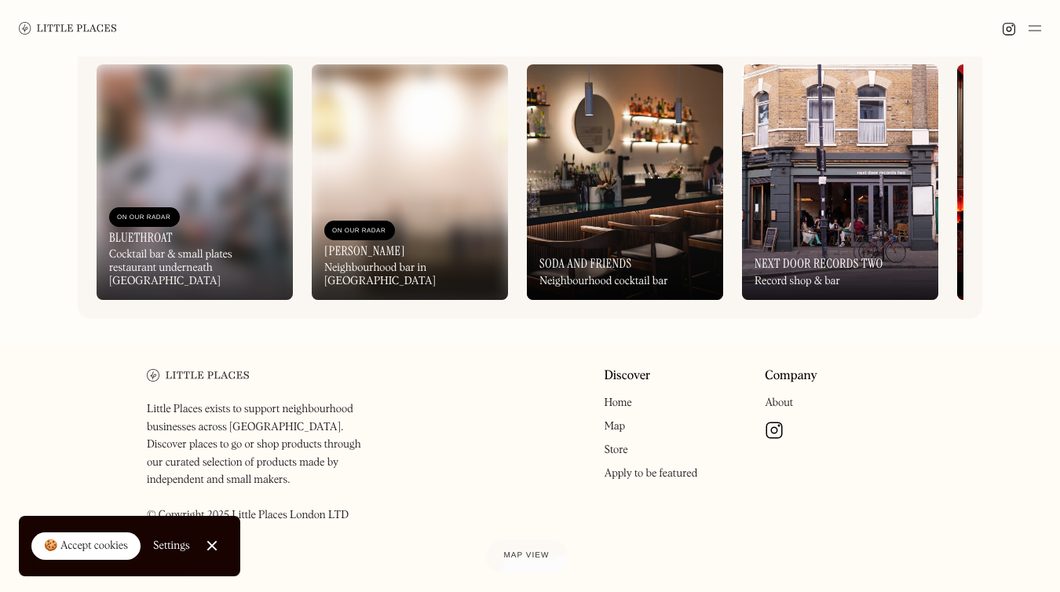
click at [610, 416] on div "Discover Home Map Store Apply to be featured" at bounding box center [678, 450] width 148 height 163
click at [612, 421] on link "Map" at bounding box center [614, 426] width 21 height 11
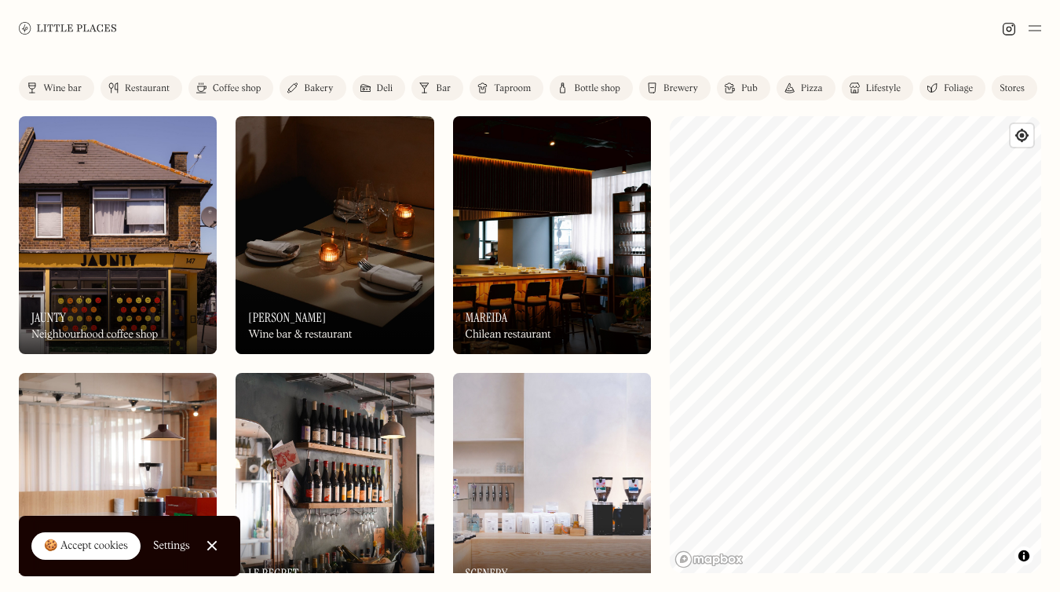
click at [441, 89] on div "Bar" at bounding box center [443, 88] width 15 height 9
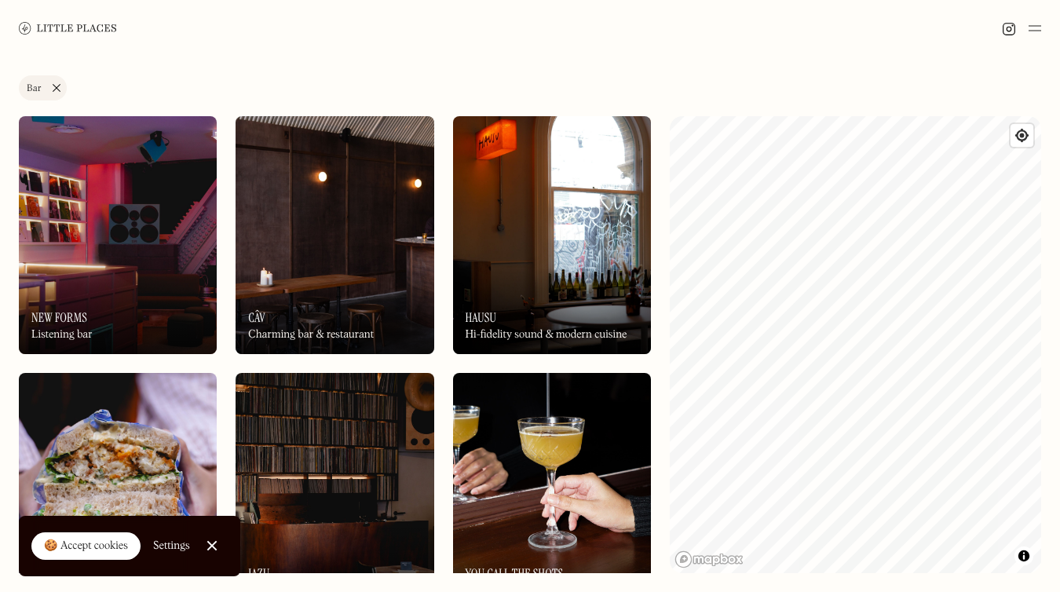
click at [665, 261] on div "Label Bar Wine bar Restaurant Coffee shop Bakery Deli Bar Taproom Bottle shop B…" at bounding box center [530, 325] width 1060 height 536
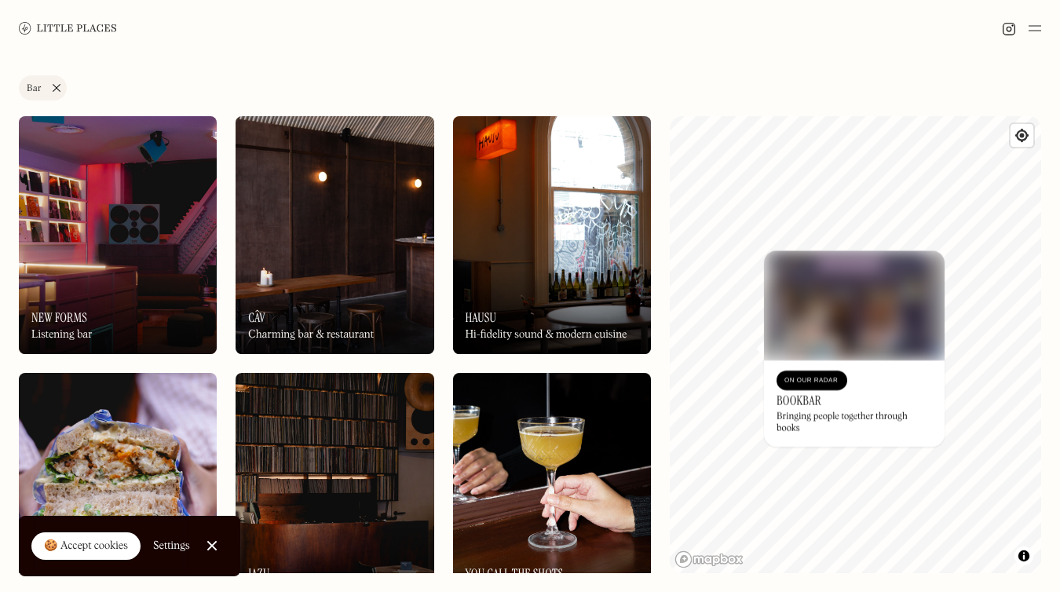
click at [752, 428] on div "© Mapbox © OpenStreetMap Improve this map On Our Radar BookBar Bringing people …" at bounding box center [856, 344] width 372 height 457
